Goal: Task Accomplishment & Management: Manage account settings

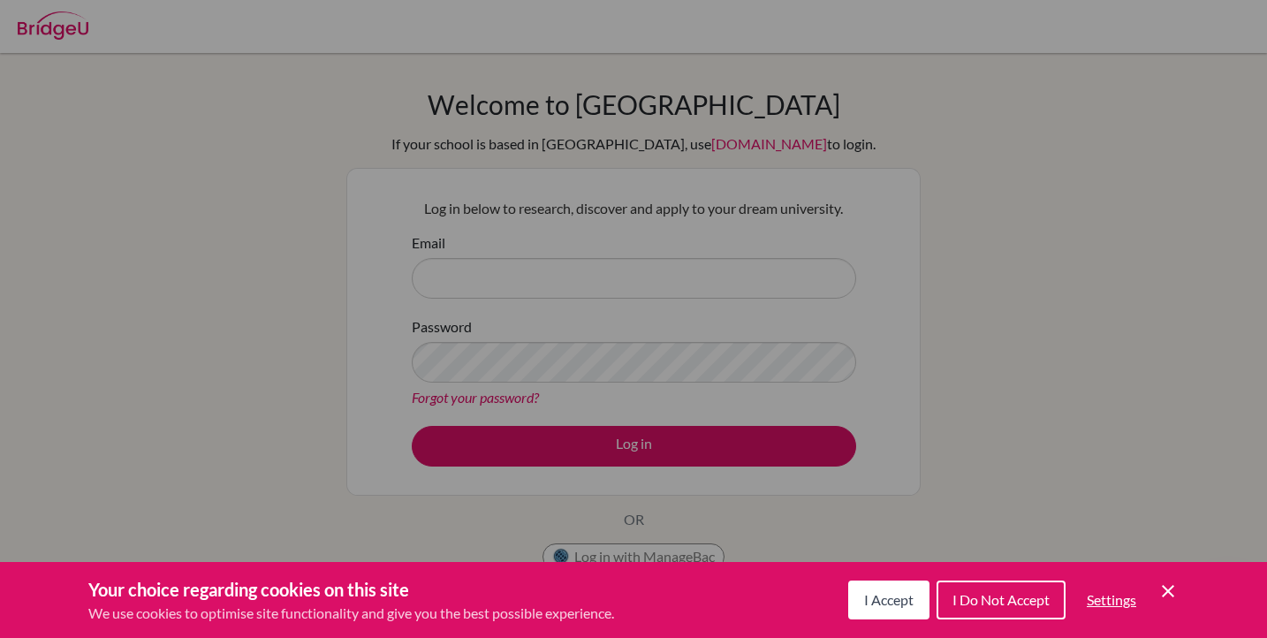
click at [879, 591] on span "I Accept" at bounding box center [888, 599] width 49 height 17
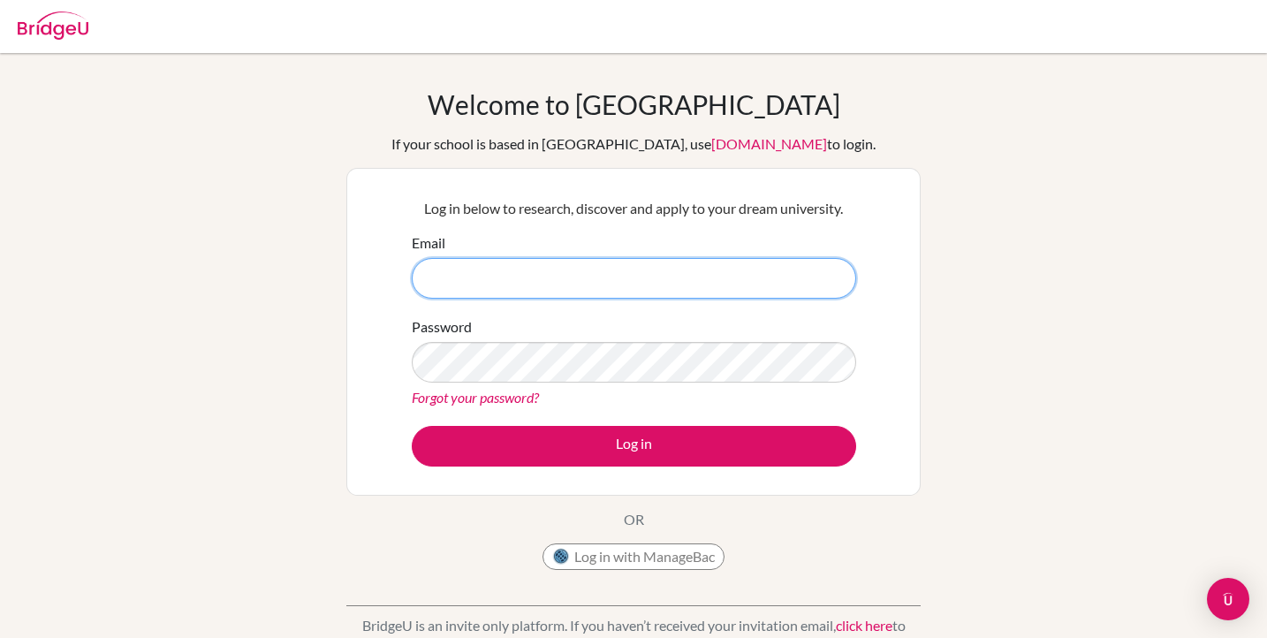
click at [703, 283] on input "Email" at bounding box center [634, 278] width 444 height 41
type input "[EMAIL_ADDRESS][DOMAIN_NAME]"
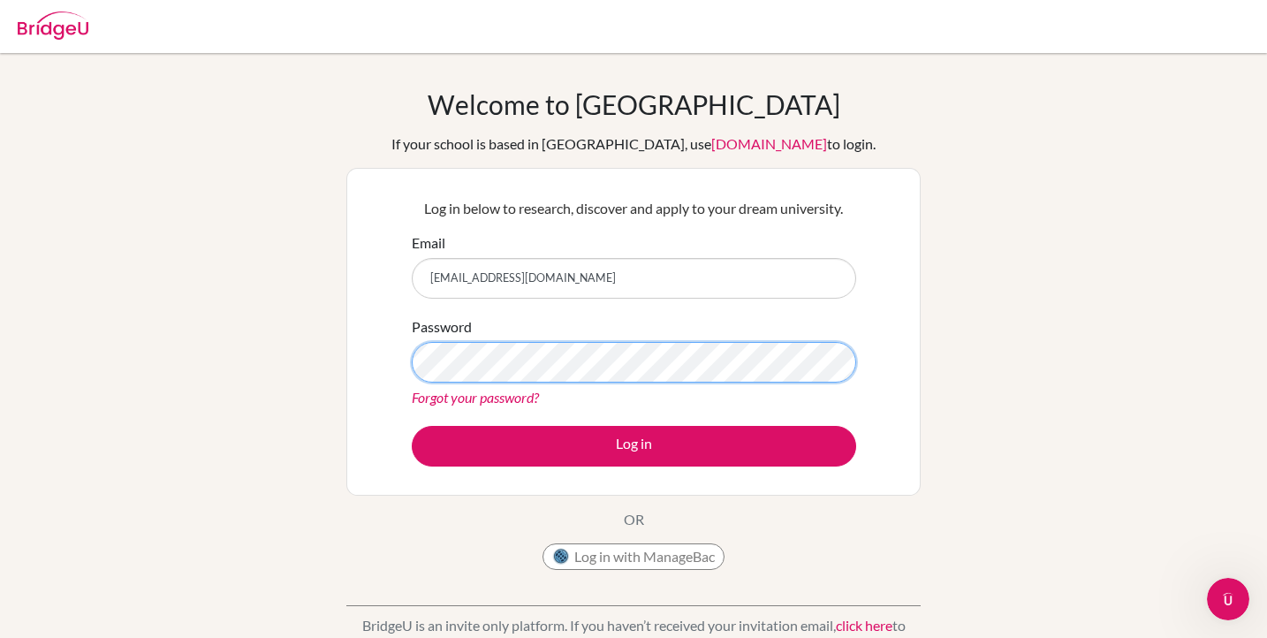
click at [412, 426] on button "Log in" at bounding box center [634, 446] width 444 height 41
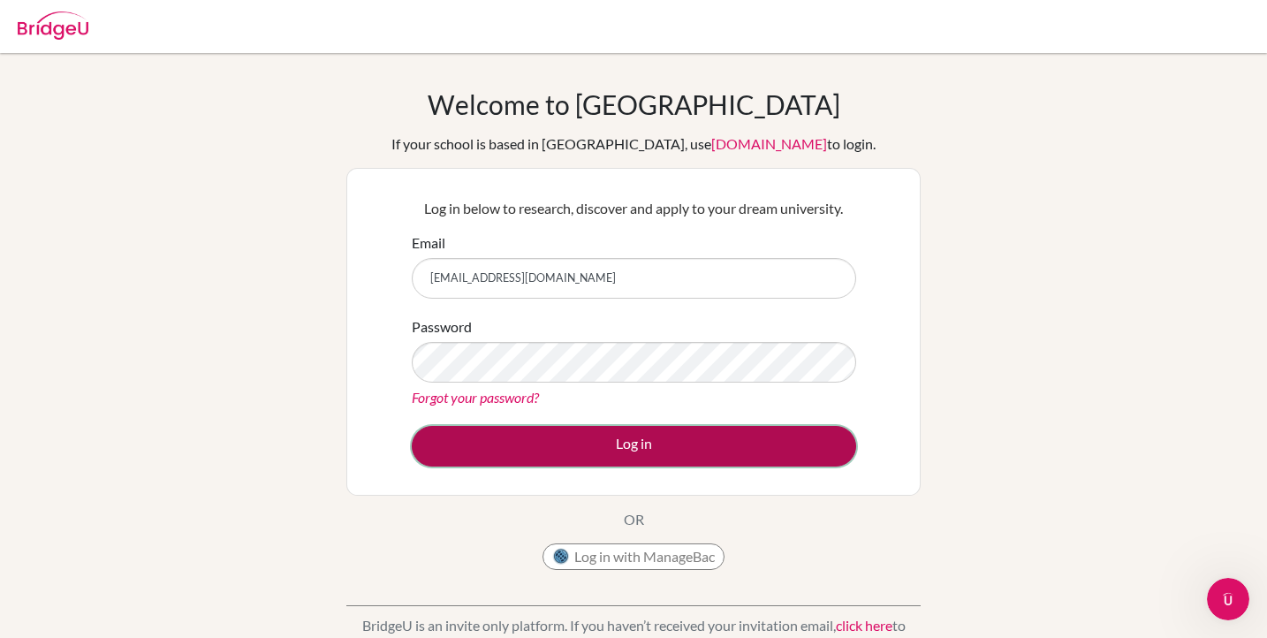
click at [579, 435] on button "Log in" at bounding box center [634, 446] width 444 height 41
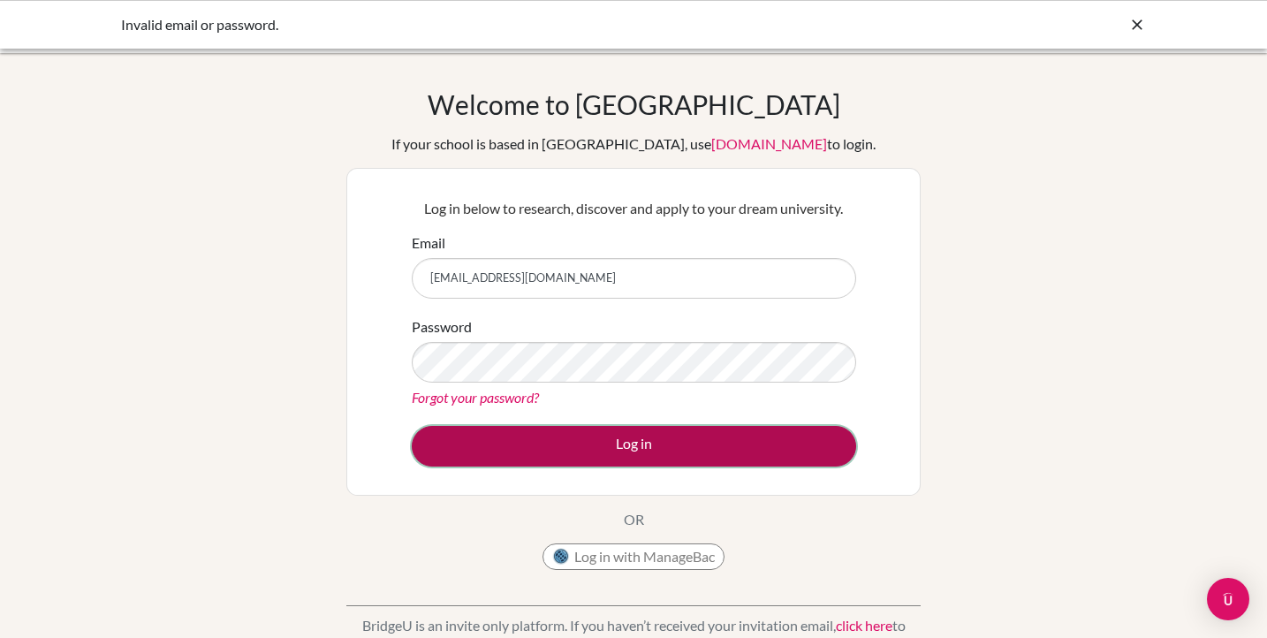
click at [608, 442] on button "Log in" at bounding box center [634, 446] width 444 height 41
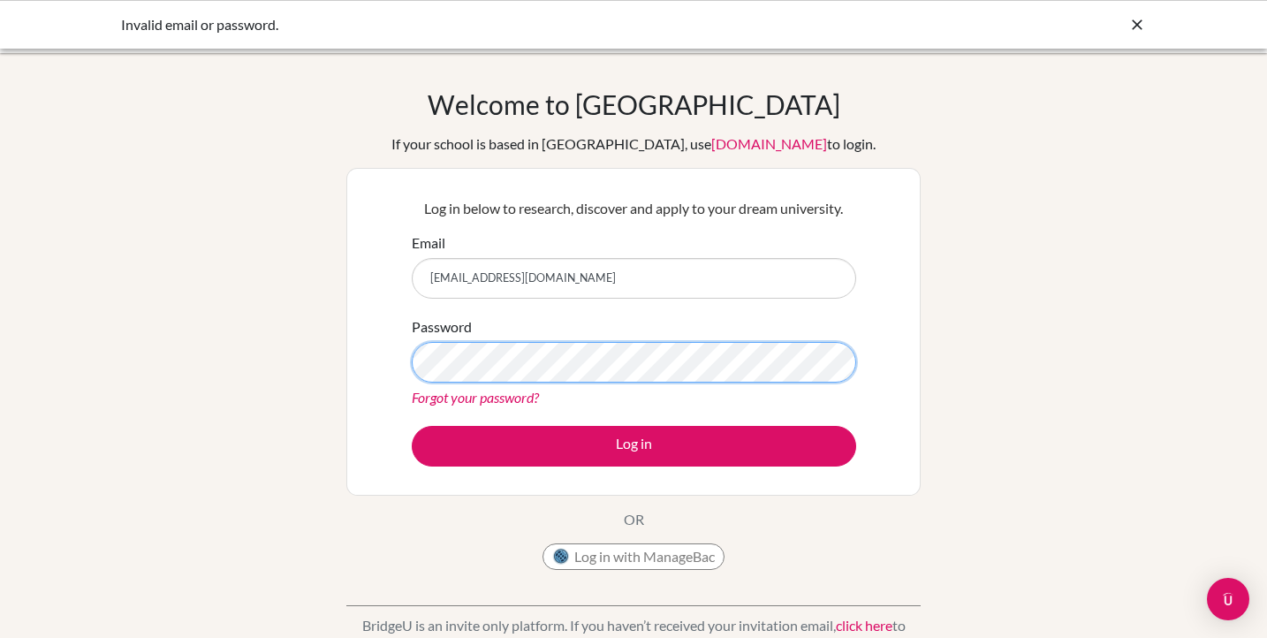
click at [412, 426] on button "Log in" at bounding box center [634, 446] width 444 height 41
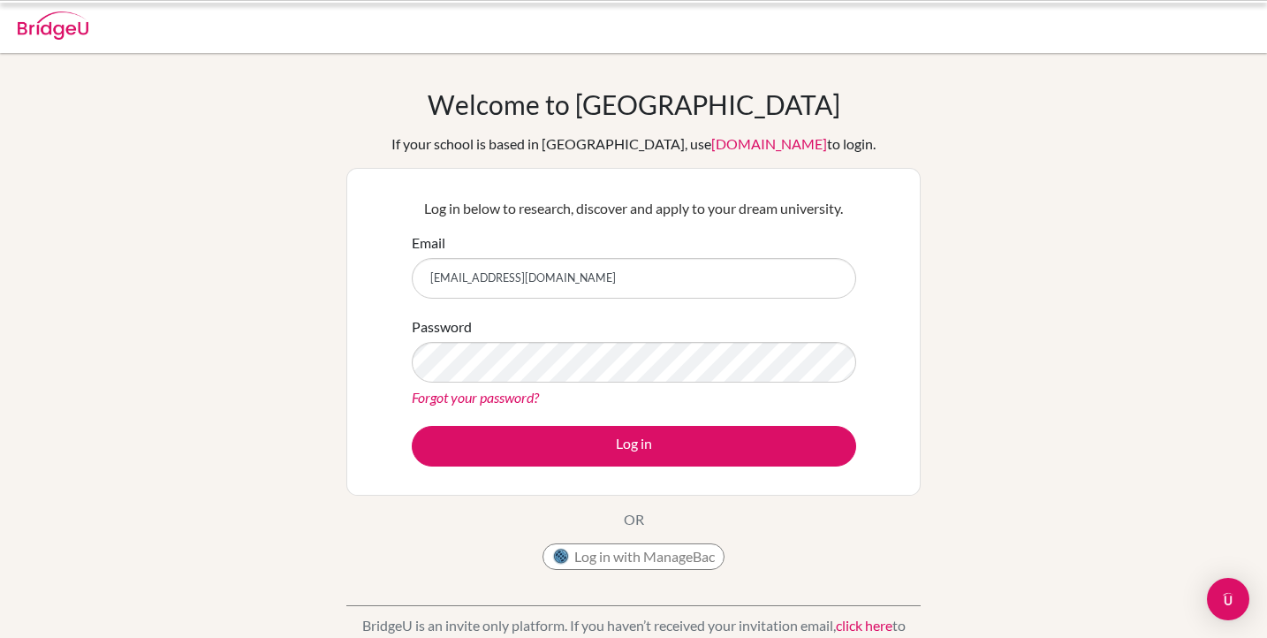
click at [776, 444] on button "Log in" at bounding box center [634, 446] width 444 height 41
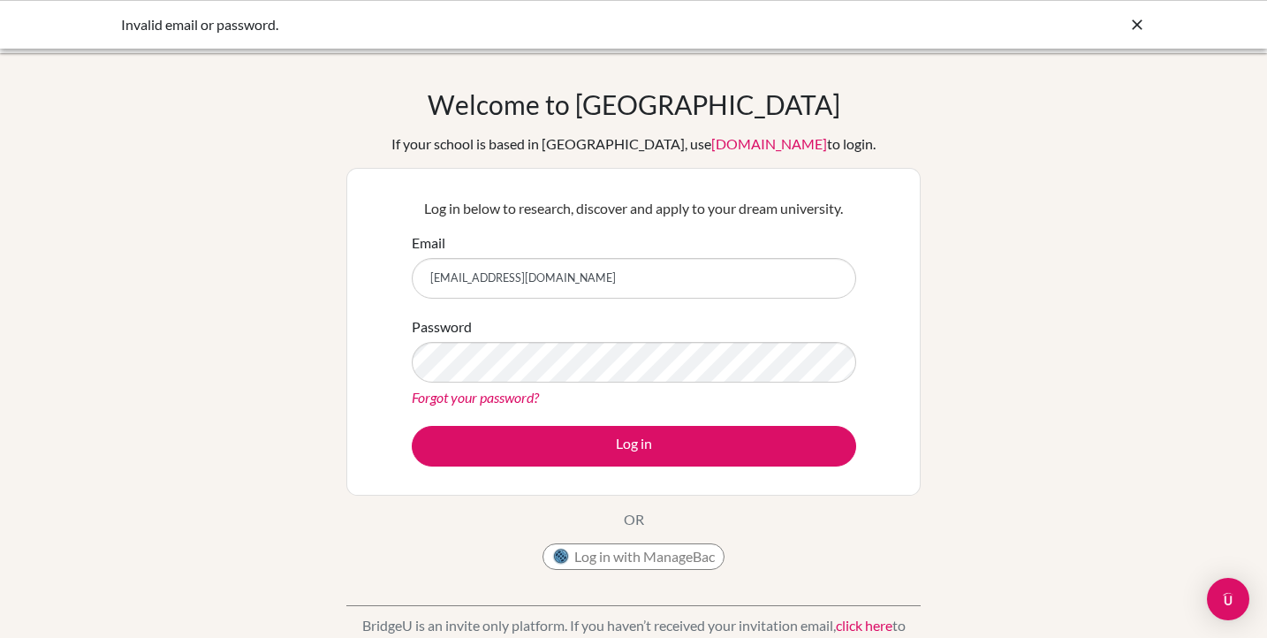
click at [1128, 29] on icon at bounding box center [1137, 25] width 18 height 18
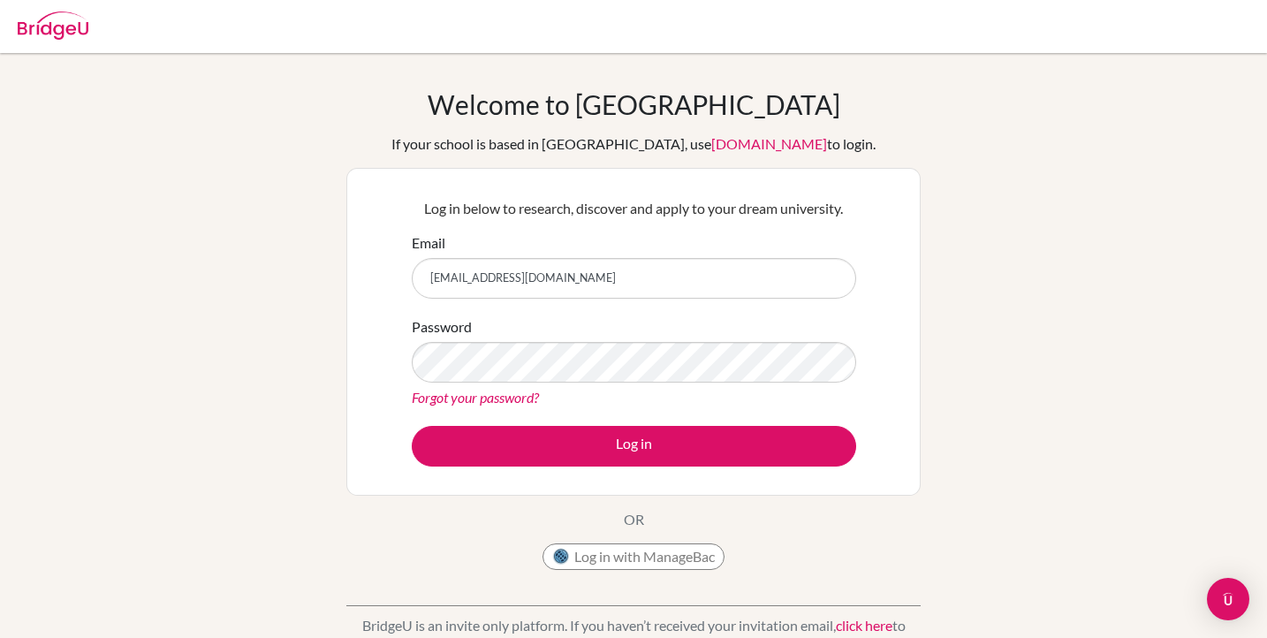
click at [640, 424] on form "Email g25y.takahashi86@ikubun.com Password Forgot your password? Log in" at bounding box center [634, 349] width 444 height 234
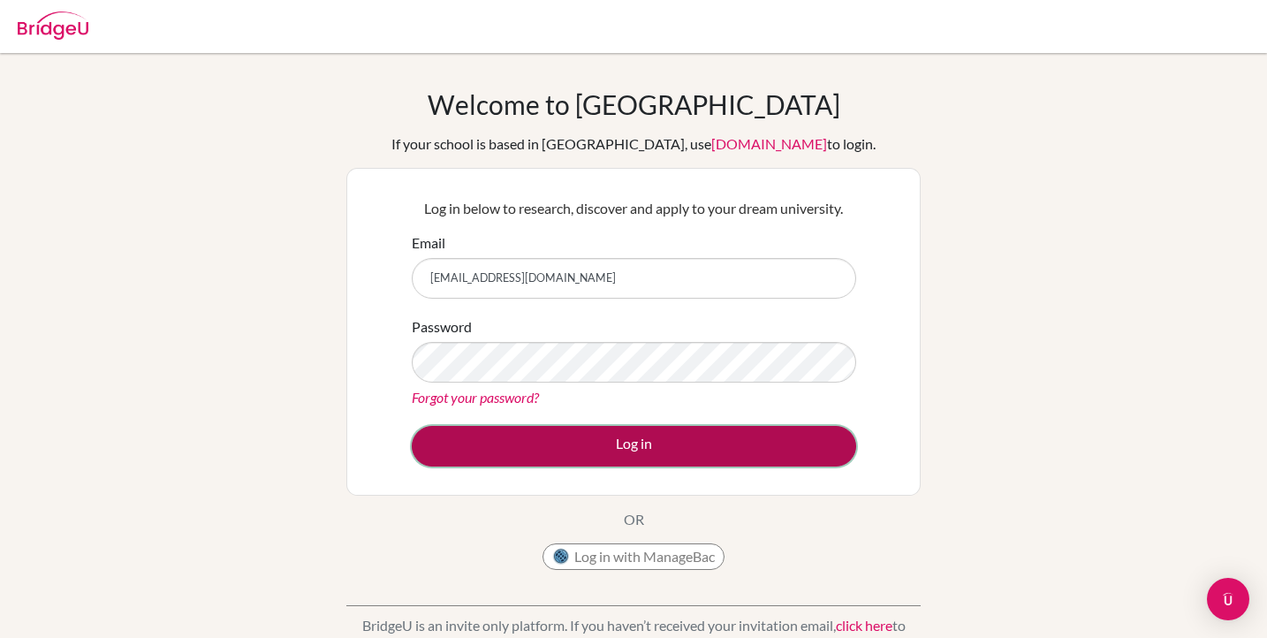
click at [646, 438] on button "Log in" at bounding box center [634, 446] width 444 height 41
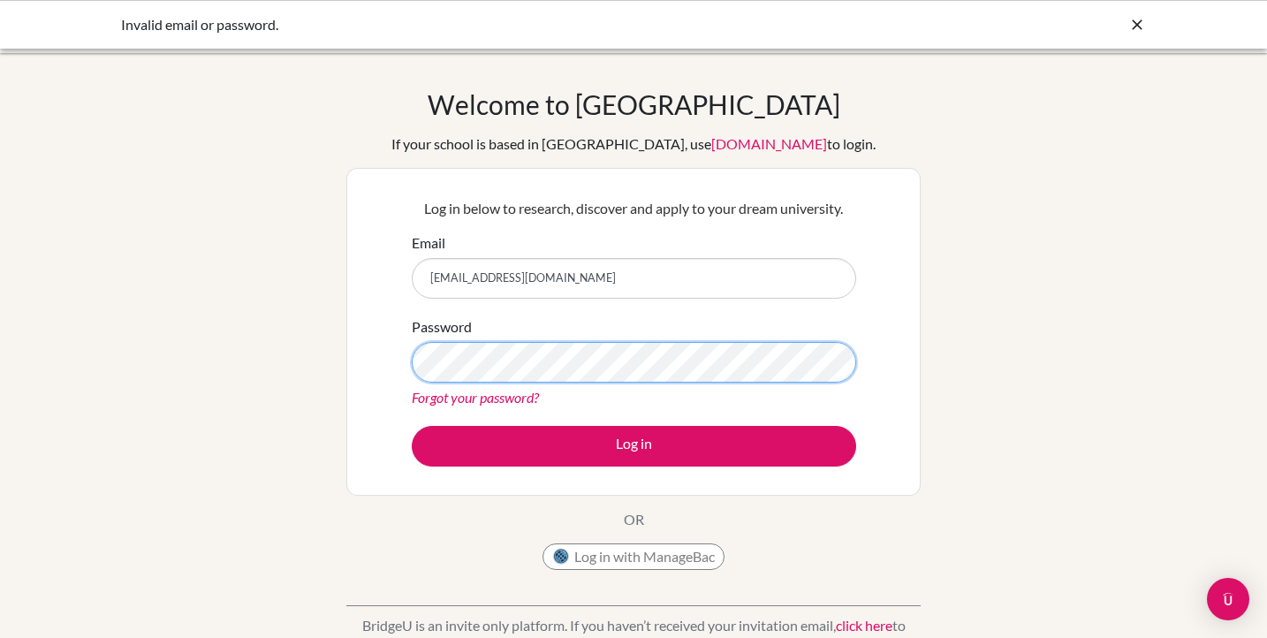
click at [412, 426] on button "Log in" at bounding box center [634, 446] width 444 height 41
